Goal: Task Accomplishment & Management: Complete application form

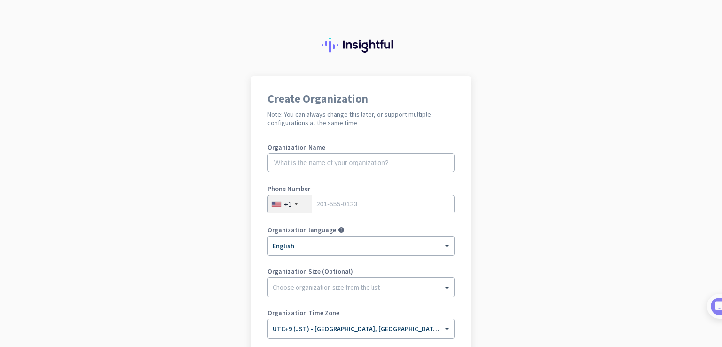
scroll to position [108, 0]
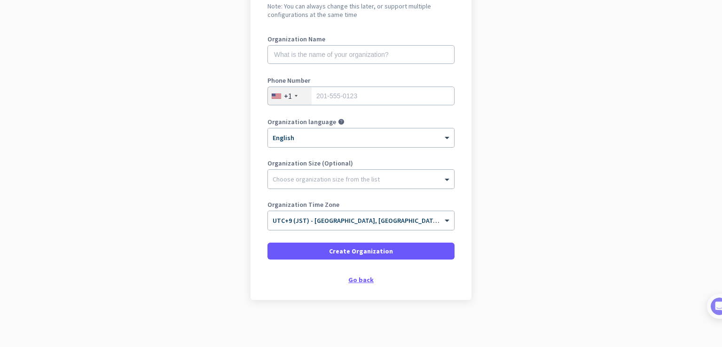
click at [355, 279] on div "Go back" at bounding box center [360, 279] width 187 height 7
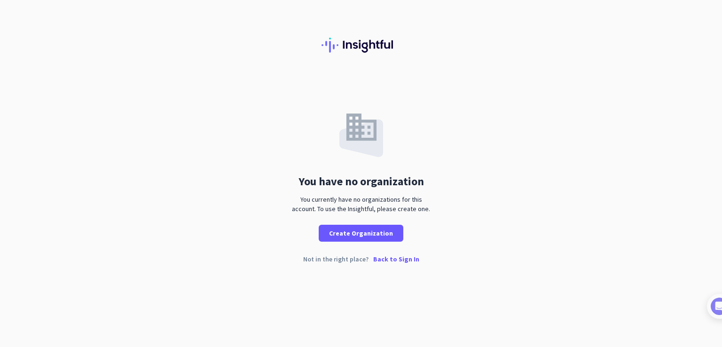
click at [385, 257] on p "Back to Sign In" at bounding box center [396, 259] width 46 height 7
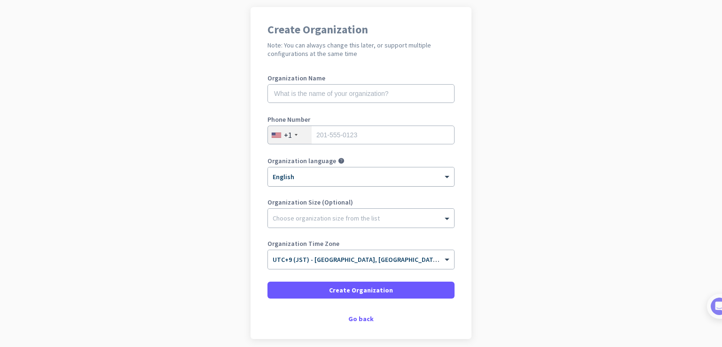
scroll to position [14, 0]
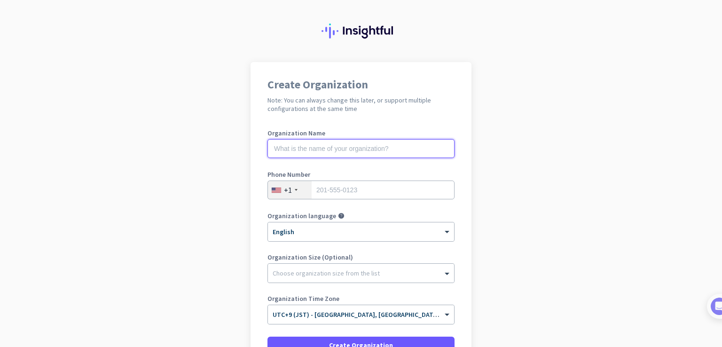
click at [316, 150] on input "text" at bounding box center [360, 148] width 187 height 19
click at [319, 113] on div "Create Organization Note: You can always change this later, or support multiple…" at bounding box center [360, 228] width 221 height 332
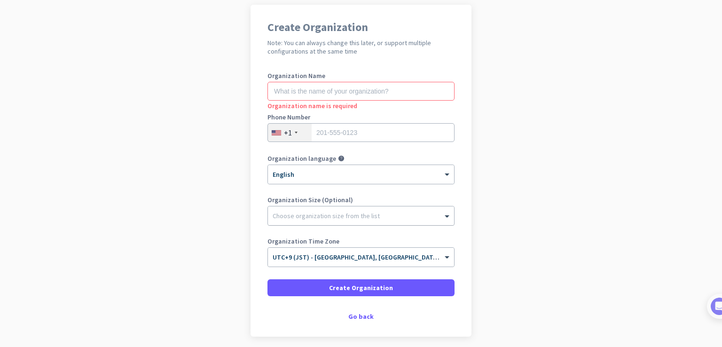
scroll to position [108, 0]
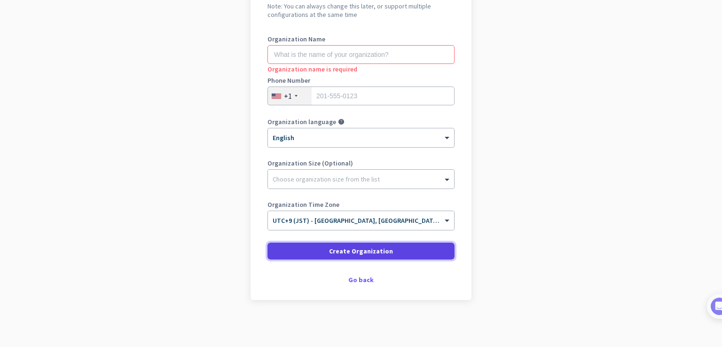
click at [357, 254] on span "Create Organization" at bounding box center [361, 250] width 64 height 9
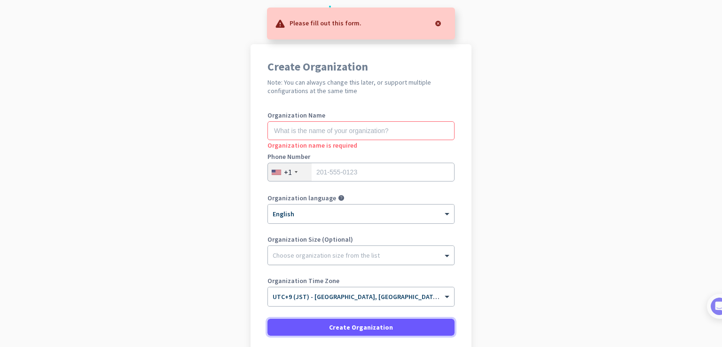
scroll to position [0, 0]
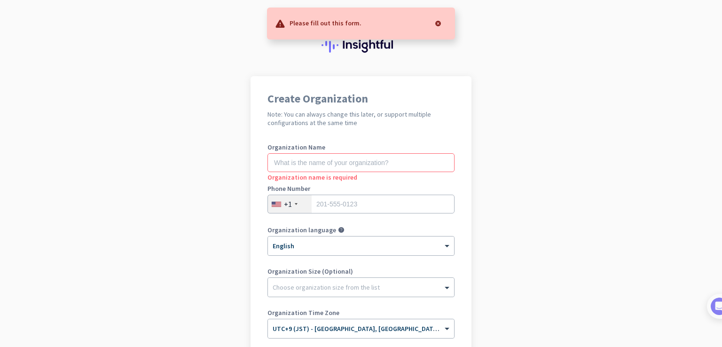
click at [350, 40] on img at bounding box center [360, 45] width 79 height 15
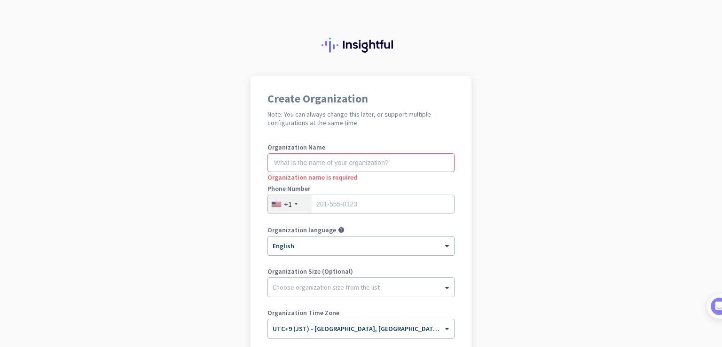
click at [194, 91] on app-onboarding-organization "Create Organization Note: You can always change this later, or support multiple…" at bounding box center [361, 265] width 722 height 379
click at [343, 48] on img at bounding box center [360, 45] width 79 height 15
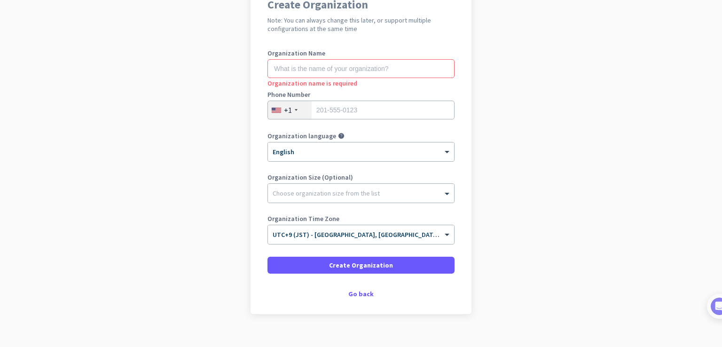
scroll to position [108, 0]
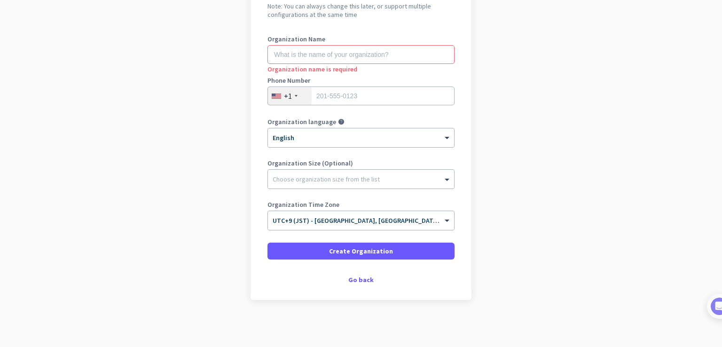
click at [359, 284] on div "Create Organization Note: You can always change this later, or support multiple…" at bounding box center [360, 134] width 221 height 332
click at [359, 280] on div "Go back" at bounding box center [360, 279] width 187 height 7
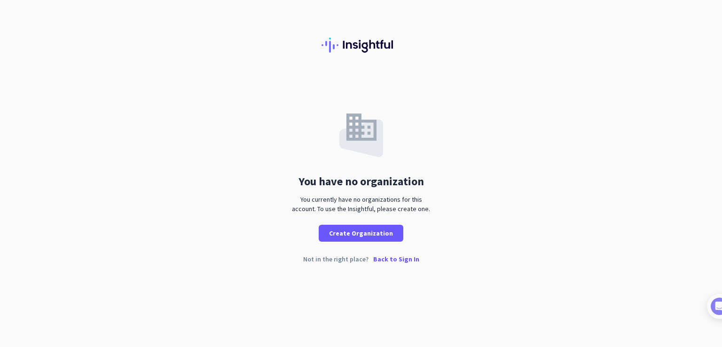
click at [333, 209] on div "You currently have no organizations for this account. To use the Insightful, pl…" at bounding box center [361, 204] width 146 height 19
click at [373, 203] on div "You currently have no organizations for this account. To use the Insightful, pl…" at bounding box center [361, 204] width 146 height 19
click at [401, 205] on div "You currently have no organizations for this account. To use the Insightful, pl…" at bounding box center [361, 204] width 146 height 19
drag, startPoint x: 293, startPoint y: 196, endPoint x: 410, endPoint y: 210, distance: 117.9
click at [399, 210] on div "You currently have no organizations for this account. To use the Insightful, pl…" at bounding box center [361, 204] width 146 height 19
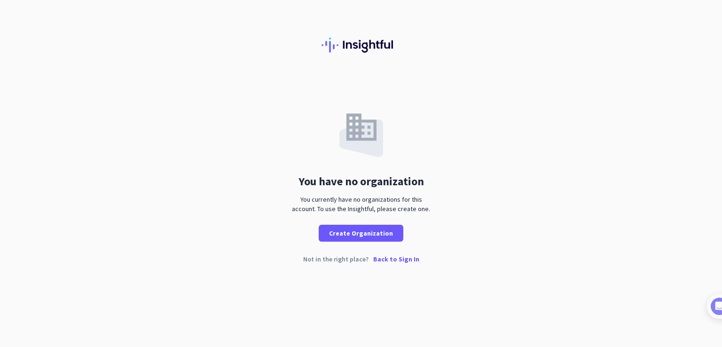
click at [410, 210] on div "You currently have no organizations for this account. To use the Insightful, pl…" at bounding box center [361, 204] width 146 height 19
drag, startPoint x: 417, startPoint y: 210, endPoint x: 292, endPoint y: 198, distance: 126.0
click at [292, 198] on div "You currently have no organizations for this account. To use the Insightful, pl…" at bounding box center [361, 204] width 146 height 19
drag, startPoint x: 292, startPoint y: 198, endPoint x: 459, endPoint y: 215, distance: 167.6
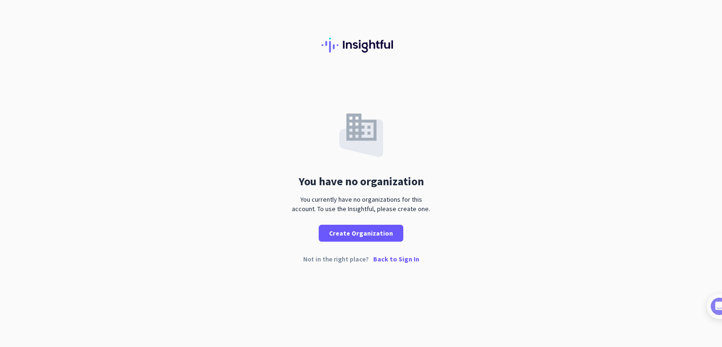
click at [459, 215] on div "You have no organization You currently have no organizations for this account. …" at bounding box center [361, 158] width 722 height 165
click at [451, 215] on div "You have no organization You currently have no organizations for this account. …" at bounding box center [361, 158] width 722 height 165
click at [414, 259] on p "Back to Sign In" at bounding box center [396, 259] width 46 height 7
